Goal: Register for event/course

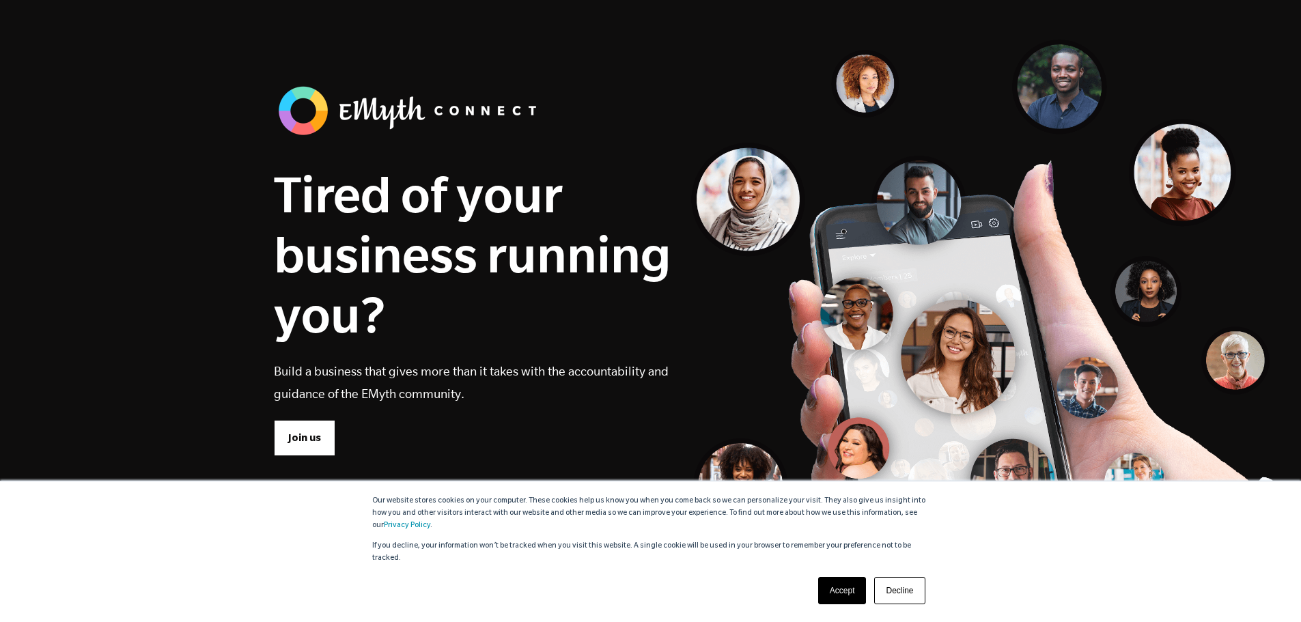
click at [855, 584] on link "Accept" at bounding box center [842, 590] width 48 height 27
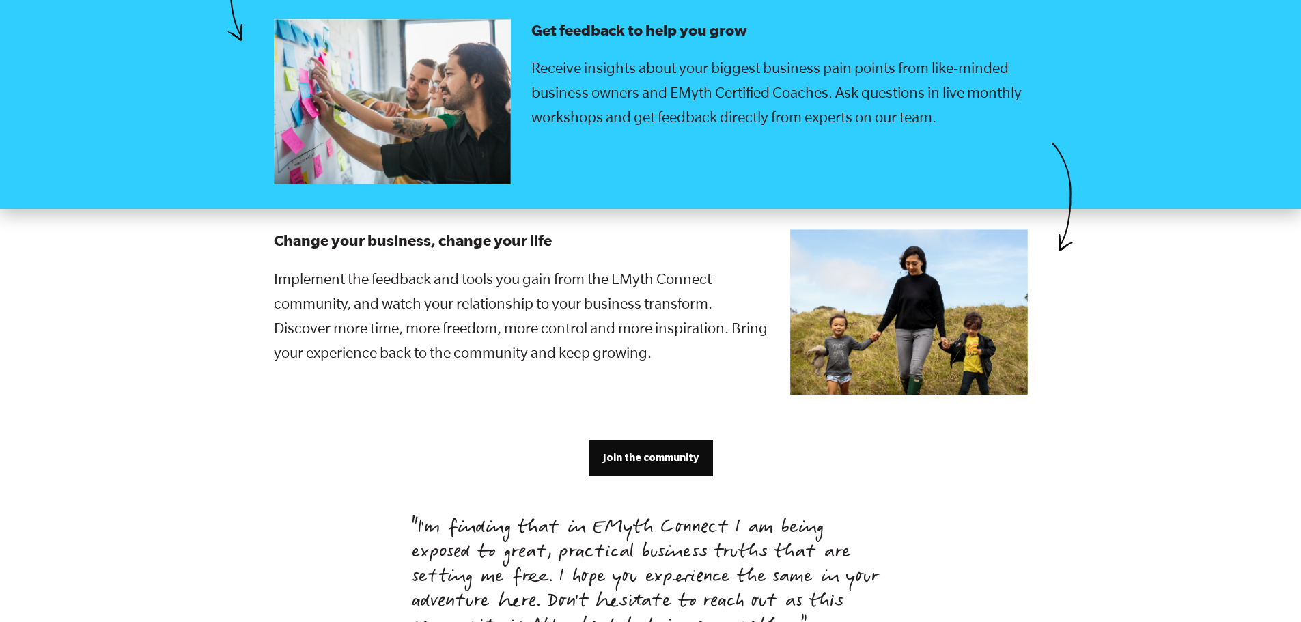
scroll to position [2663, 0]
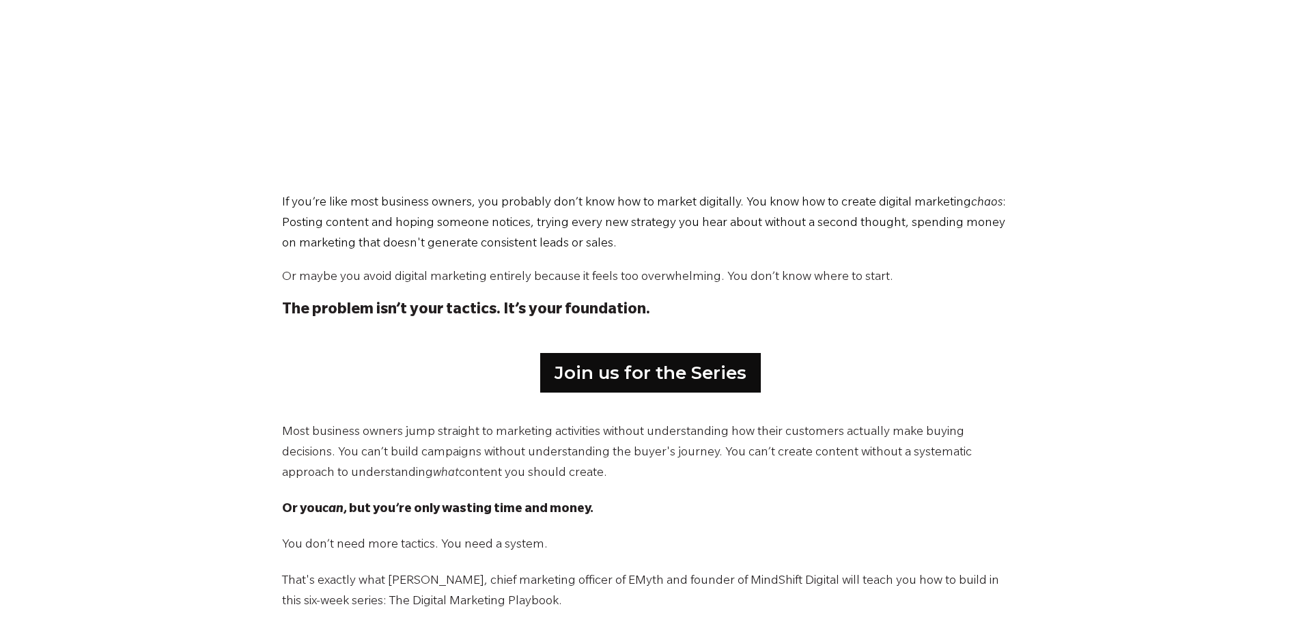
scroll to position [546, 0]
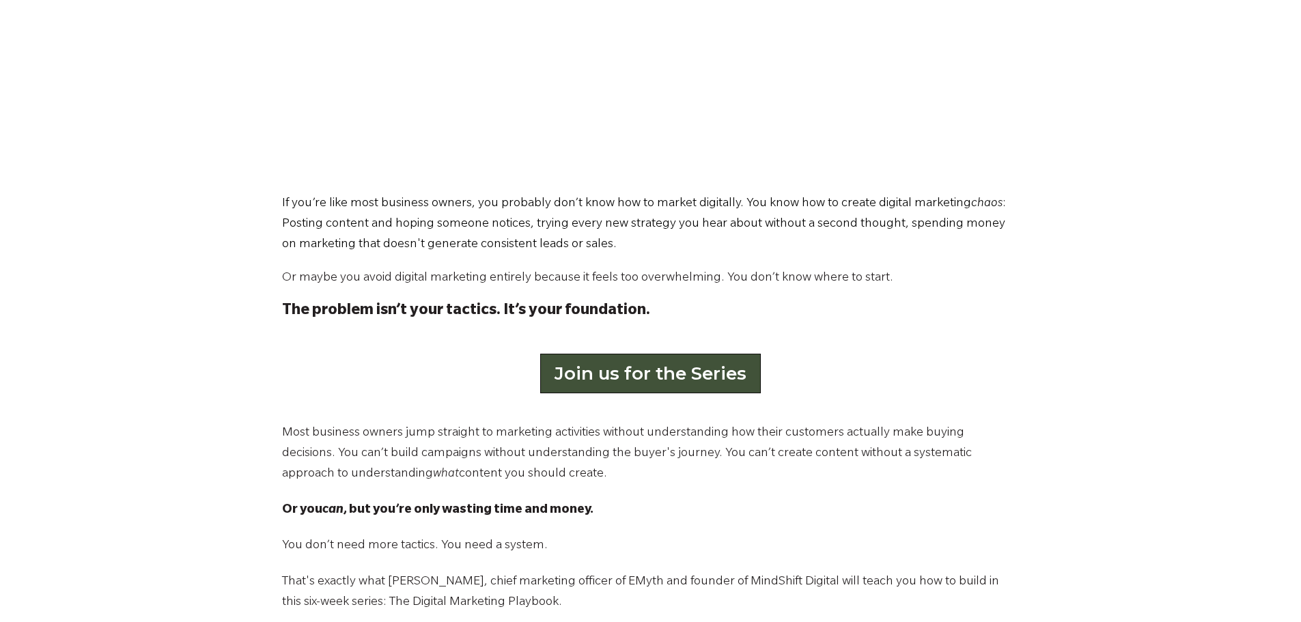
click at [633, 361] on link "Join us for the Series" at bounding box center [650, 374] width 221 height 40
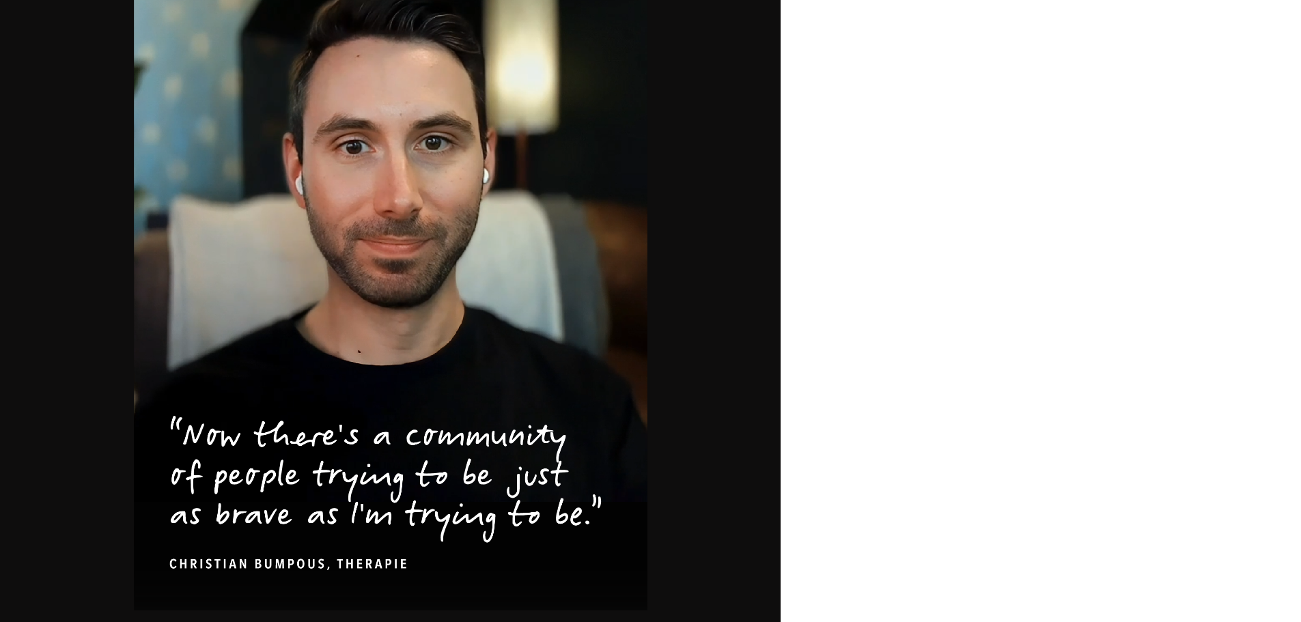
scroll to position [851, 0]
